Goal: Find contact information: Find contact information

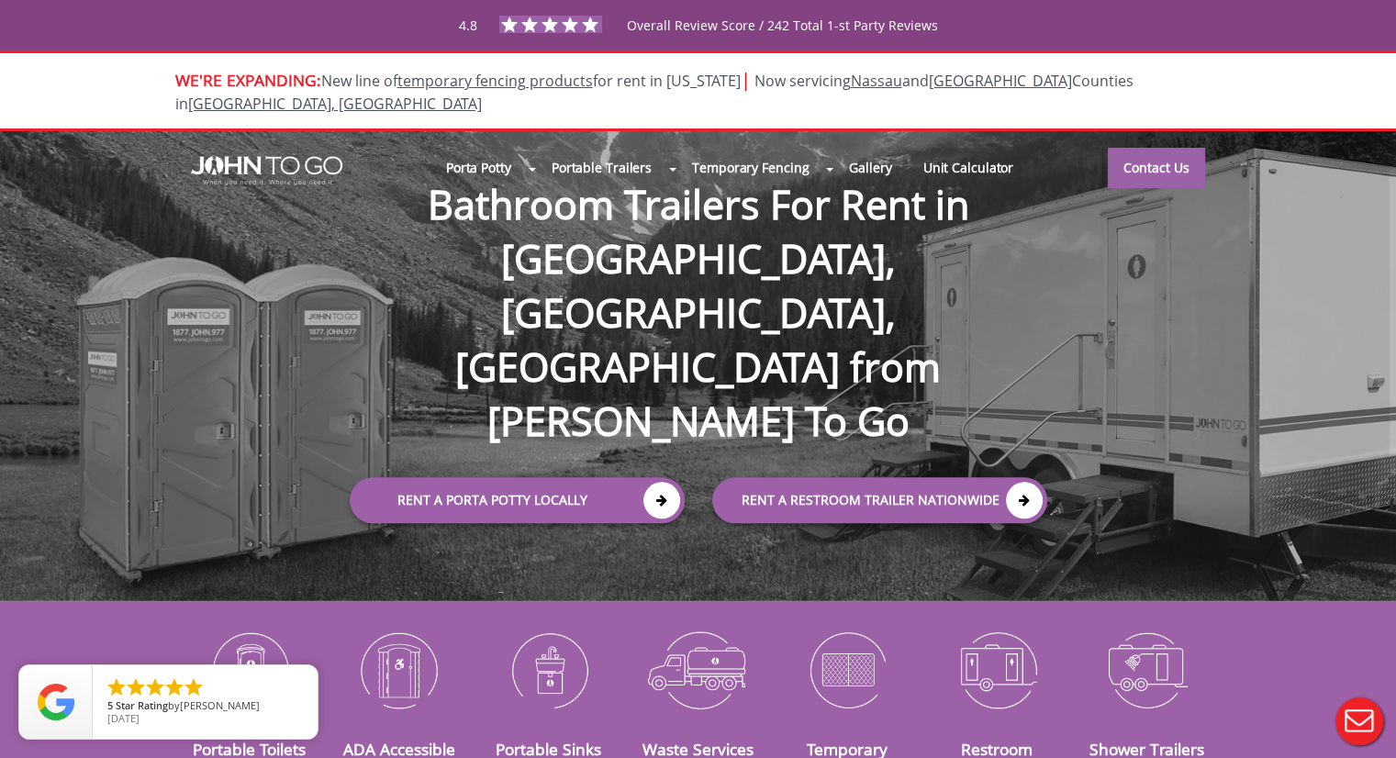
click at [153, 629] on div "Portable Toilets ADA Accessible Units Portable Sinks Waste Services Temporary F…" at bounding box center [698, 707] width 1396 height 171
click at [1146, 147] on link "Contact Us" at bounding box center [1156, 167] width 97 height 40
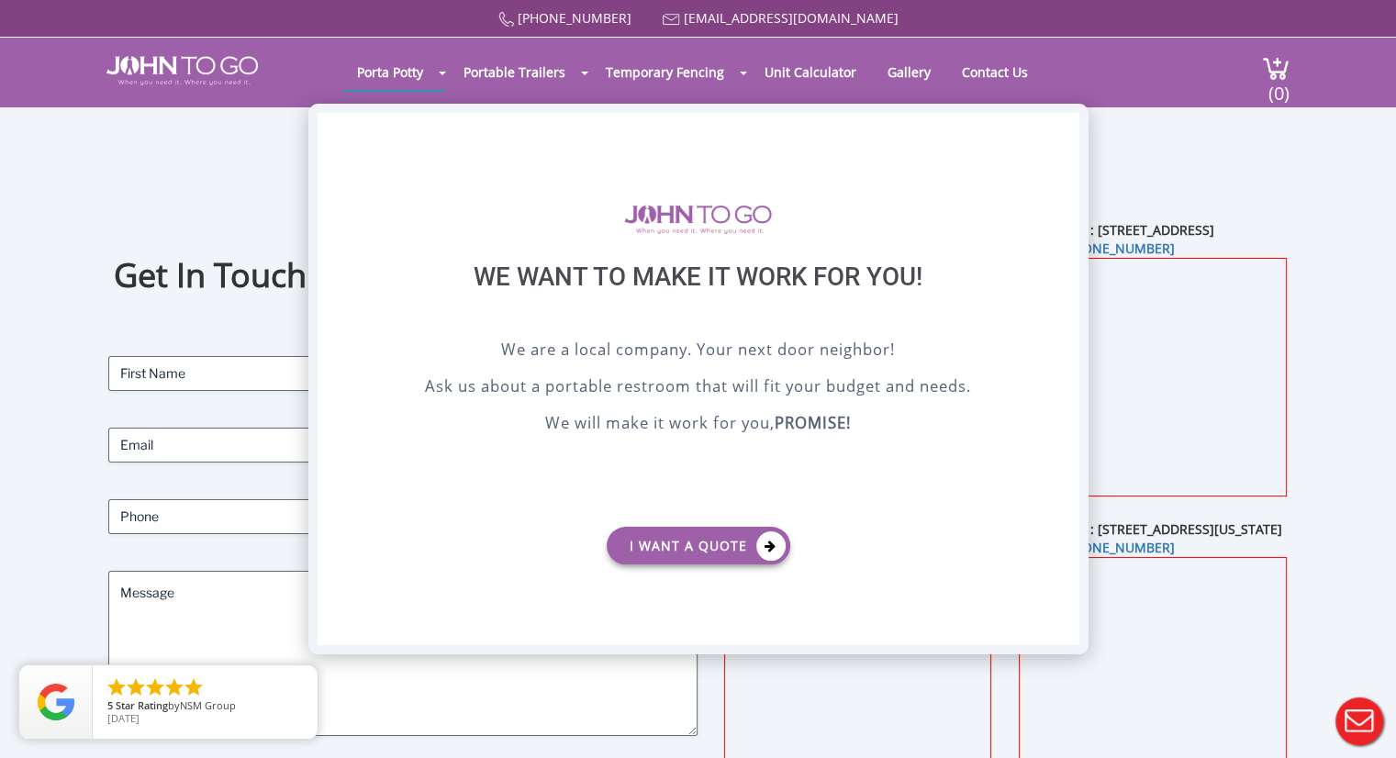
click at [1064, 130] on div "X" at bounding box center [1064, 128] width 28 height 31
